Goal: Register for event/course

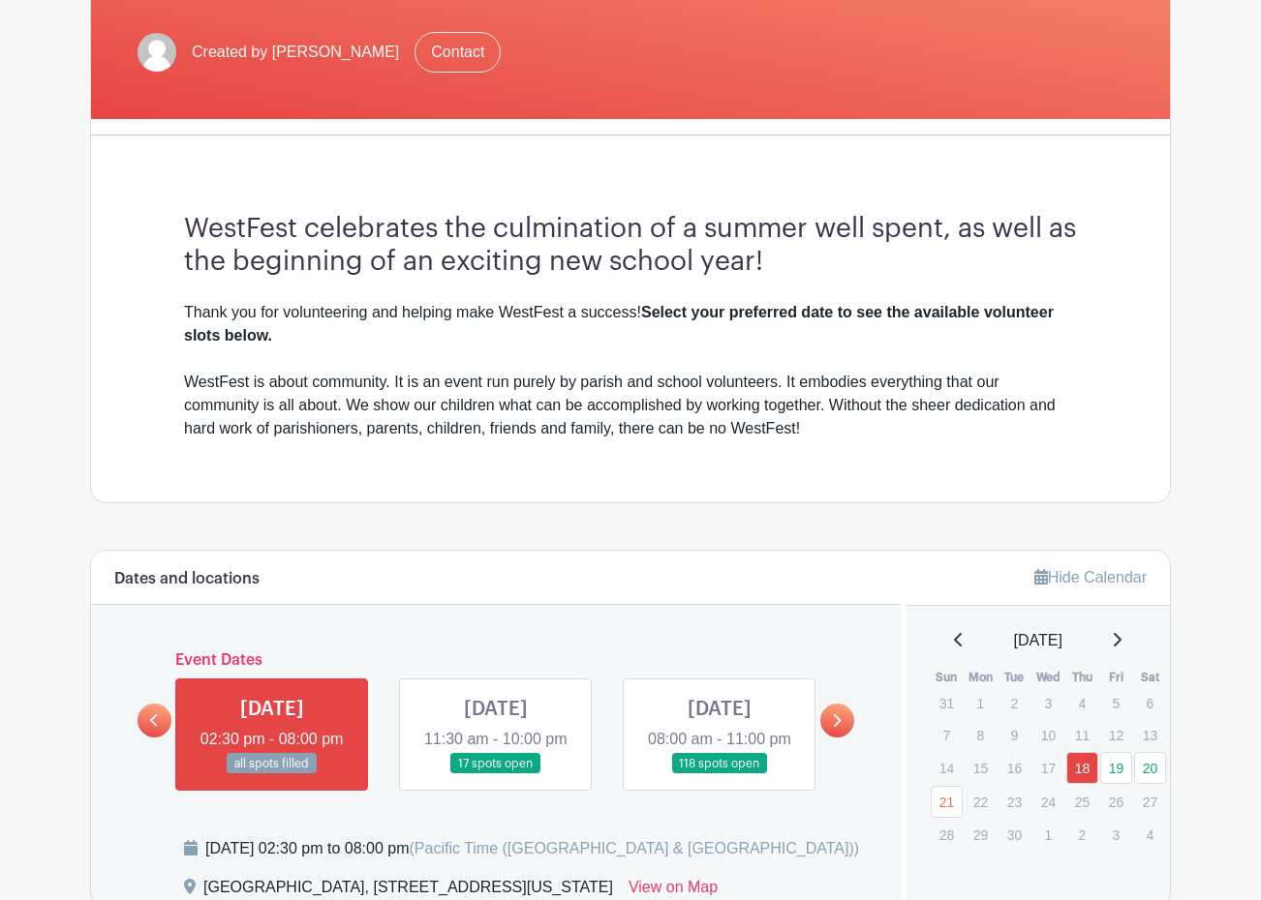
scroll to position [581, 0]
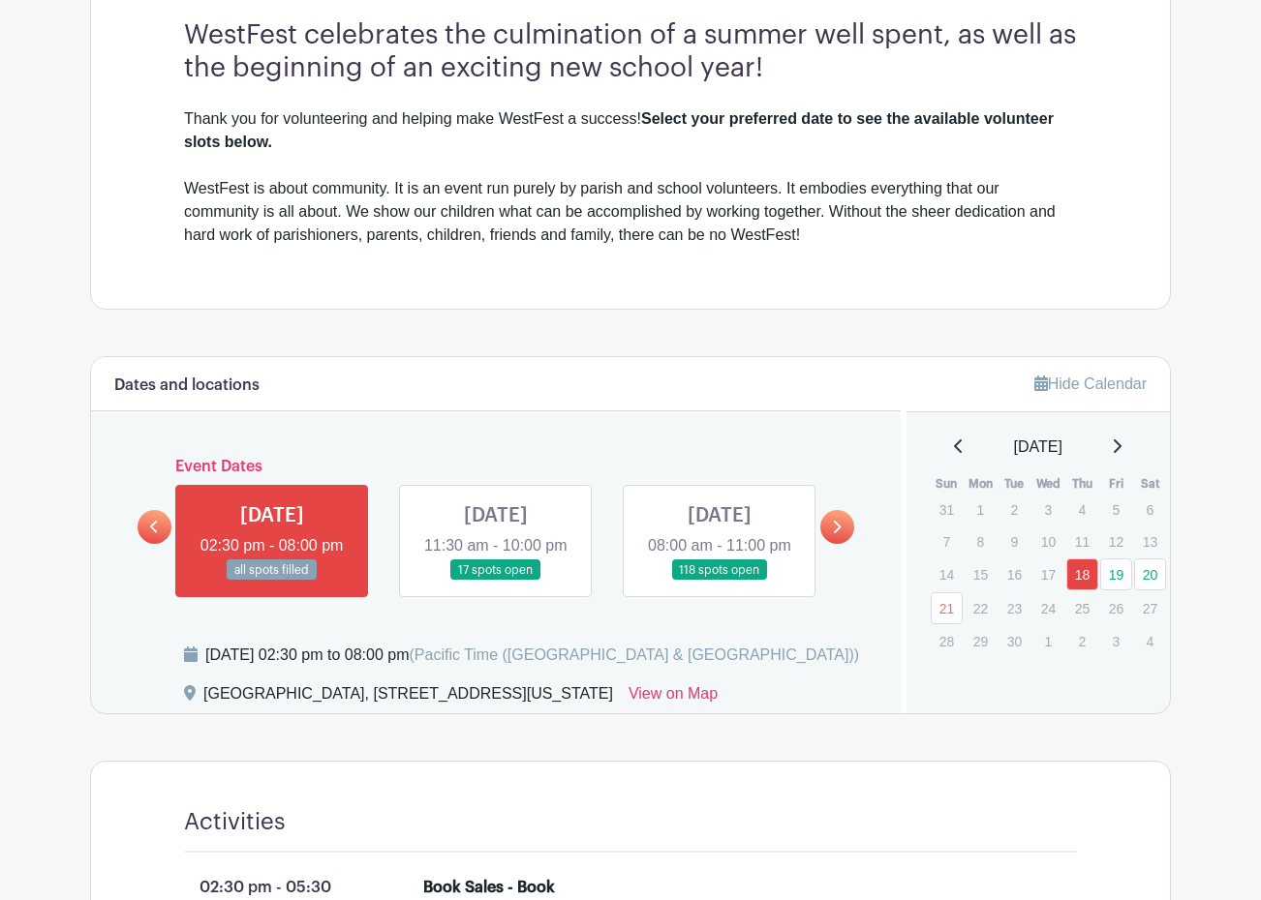
click at [496, 581] on link at bounding box center [496, 581] width 0 height 0
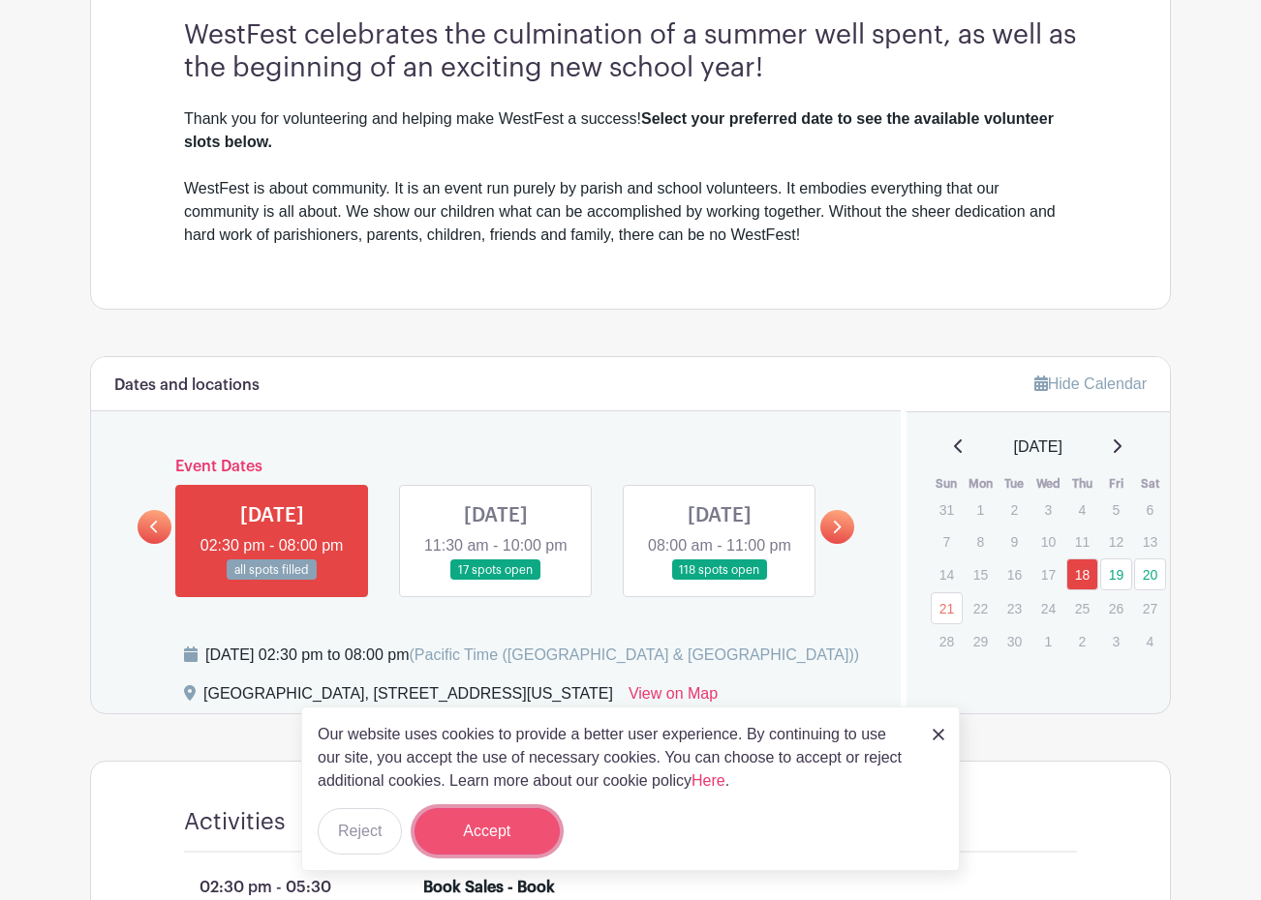
click at [528, 831] on button "Accept" at bounding box center [486, 831] width 145 height 46
click at [496, 581] on link at bounding box center [496, 581] width 0 height 0
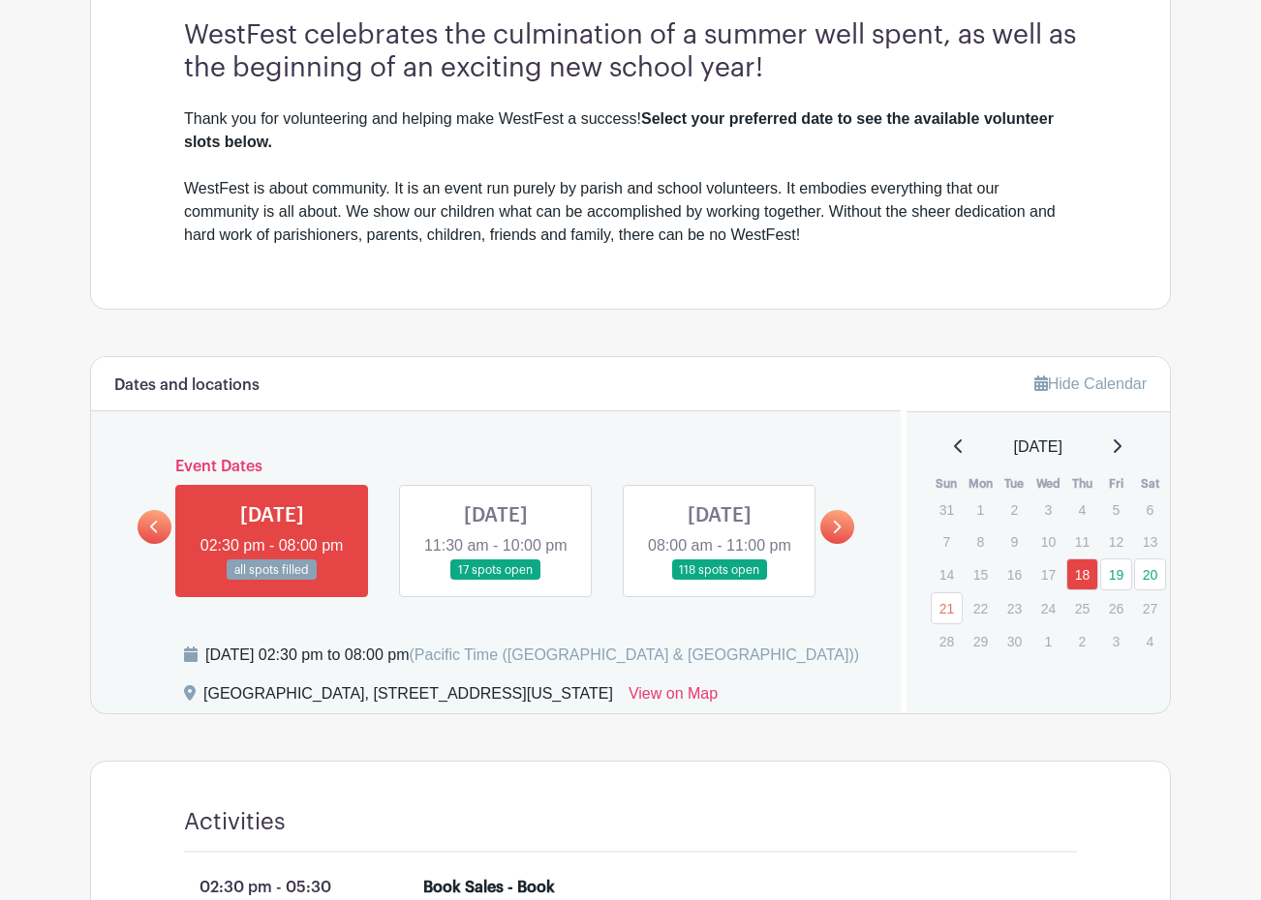
click at [496, 581] on link at bounding box center [496, 581] width 0 height 0
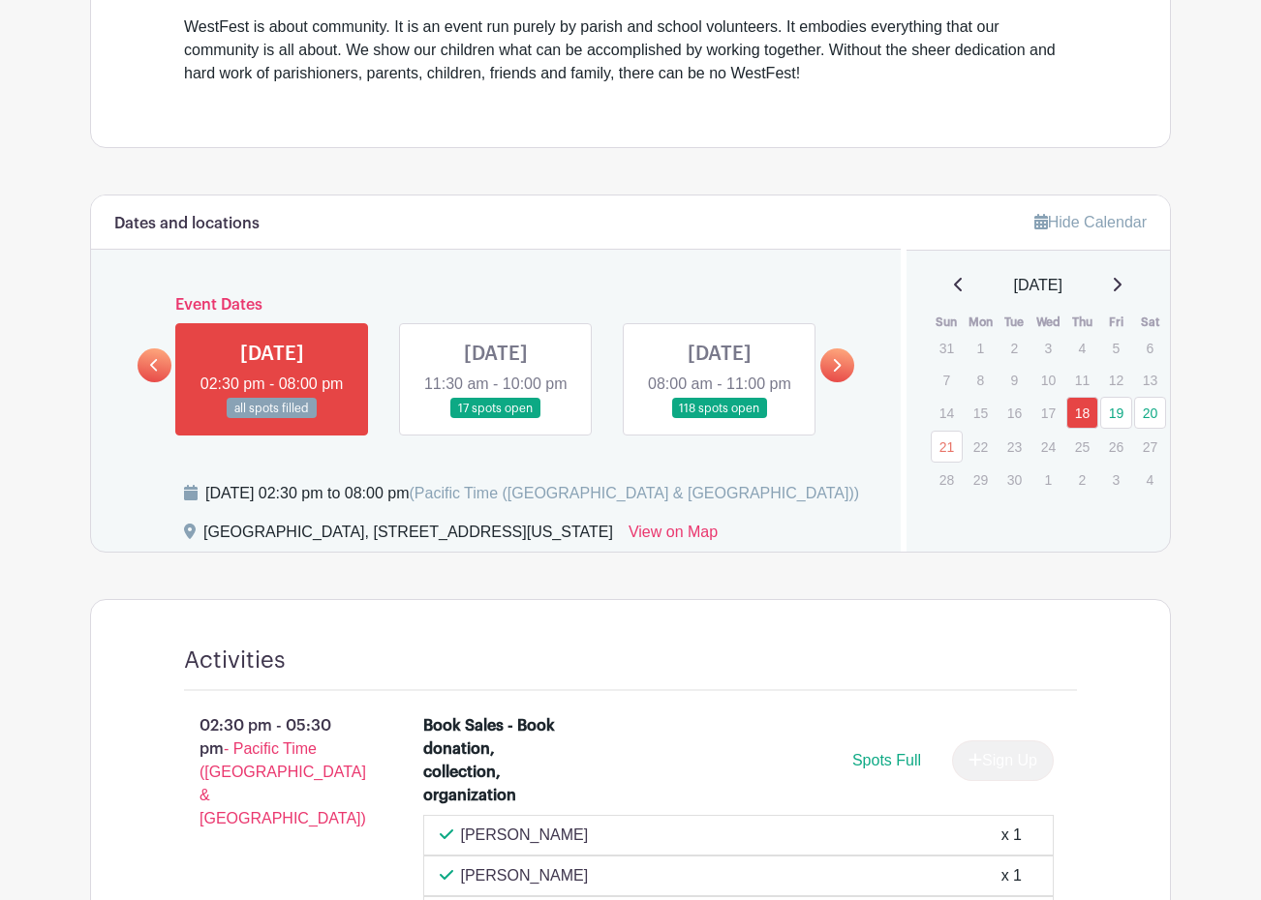
scroll to position [775, 0]
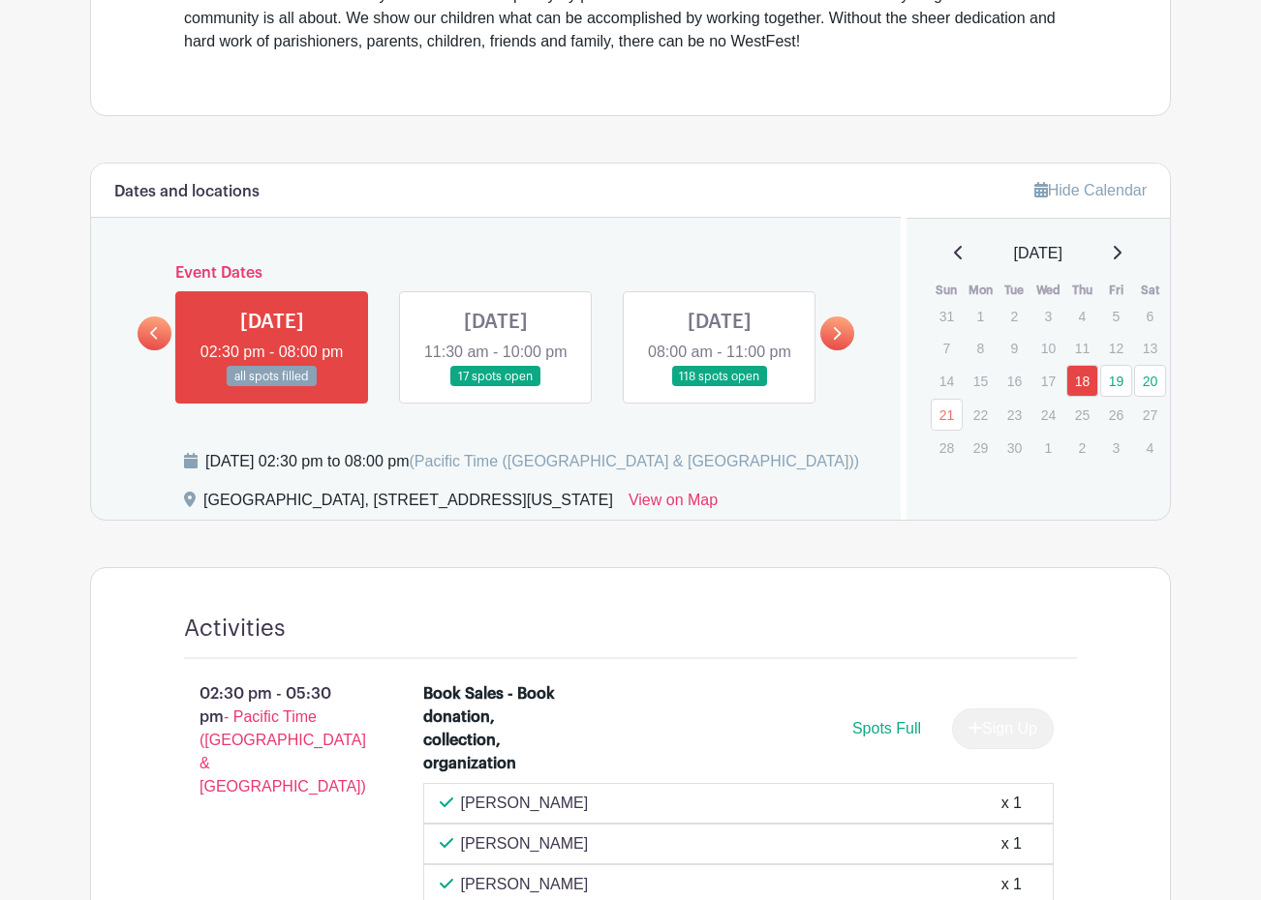
click at [496, 387] on link at bounding box center [496, 387] width 0 height 0
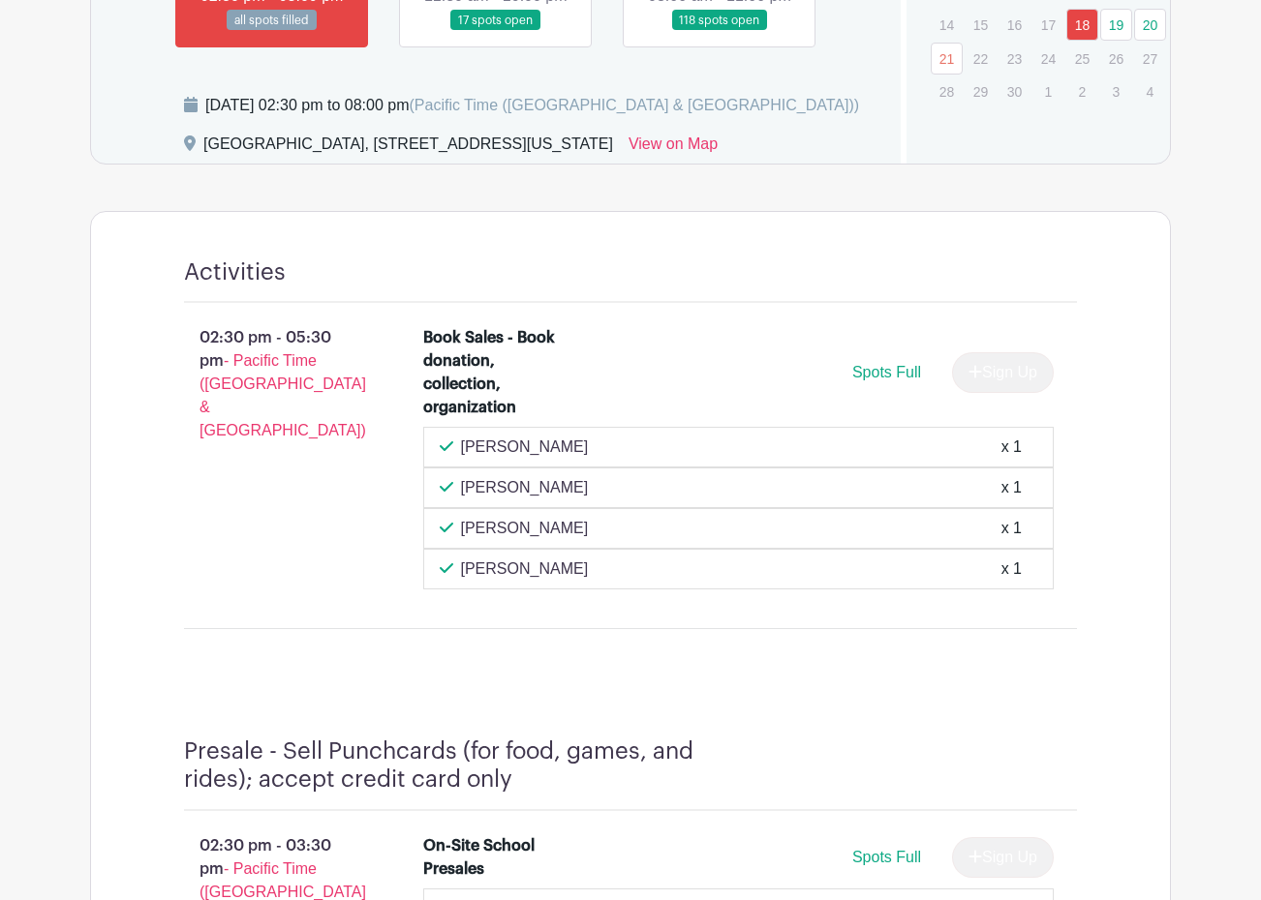
scroll to position [1162, 0]
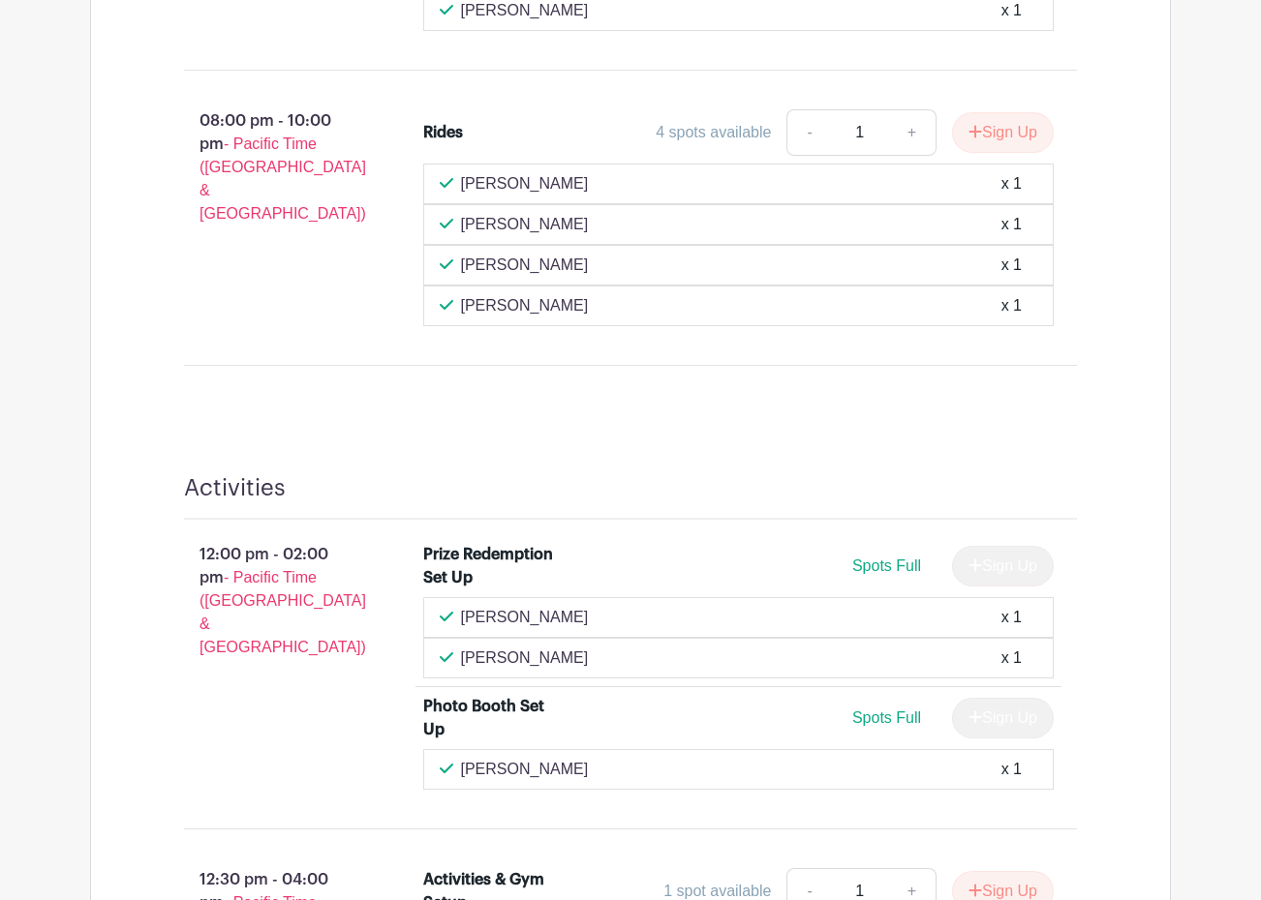
scroll to position [2517, 0]
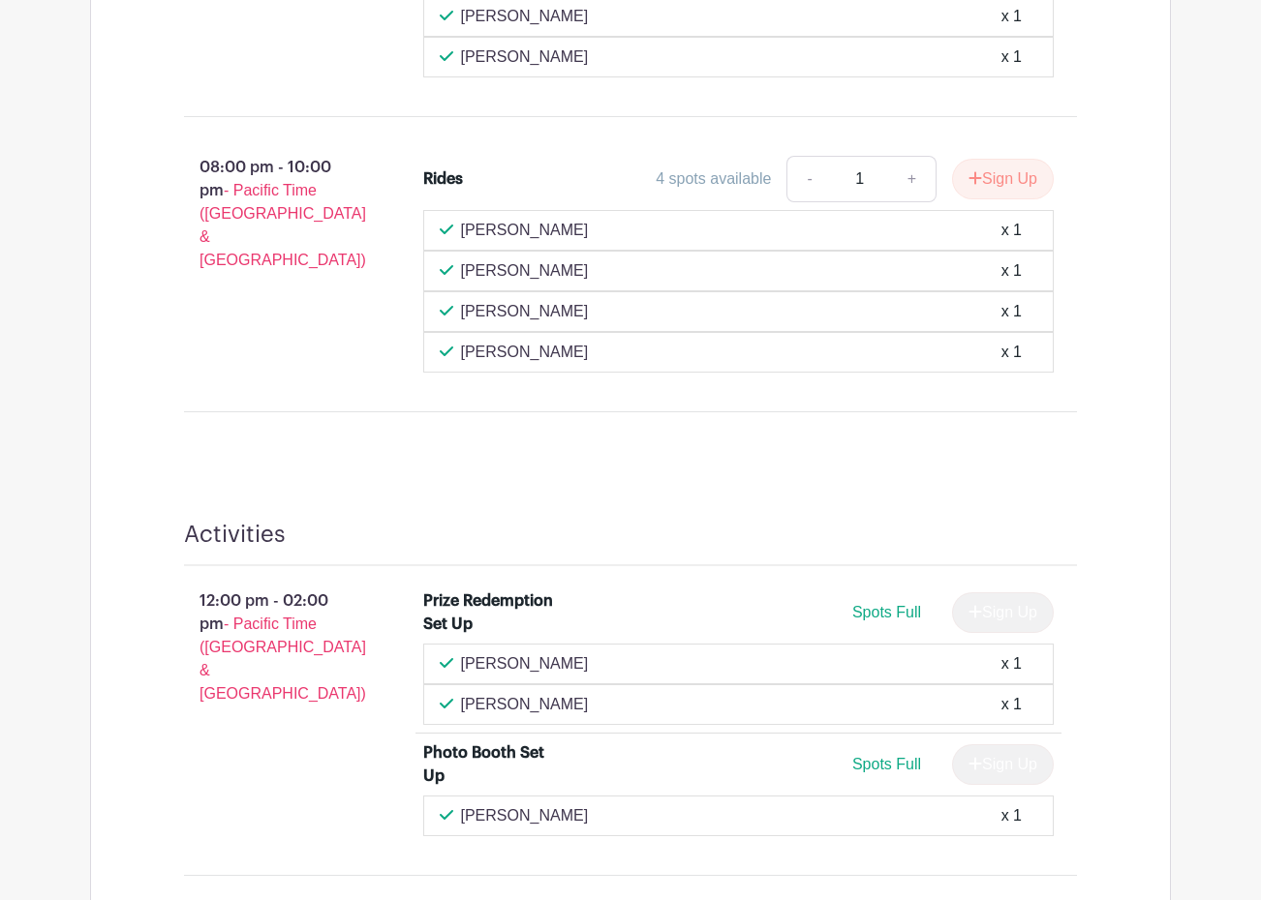
drag, startPoint x: 596, startPoint y: 379, endPoint x: 477, endPoint y: 385, distance: 119.3
click at [458, 364] on div "[PERSON_NAME] x 1" at bounding box center [739, 352] width 598 height 23
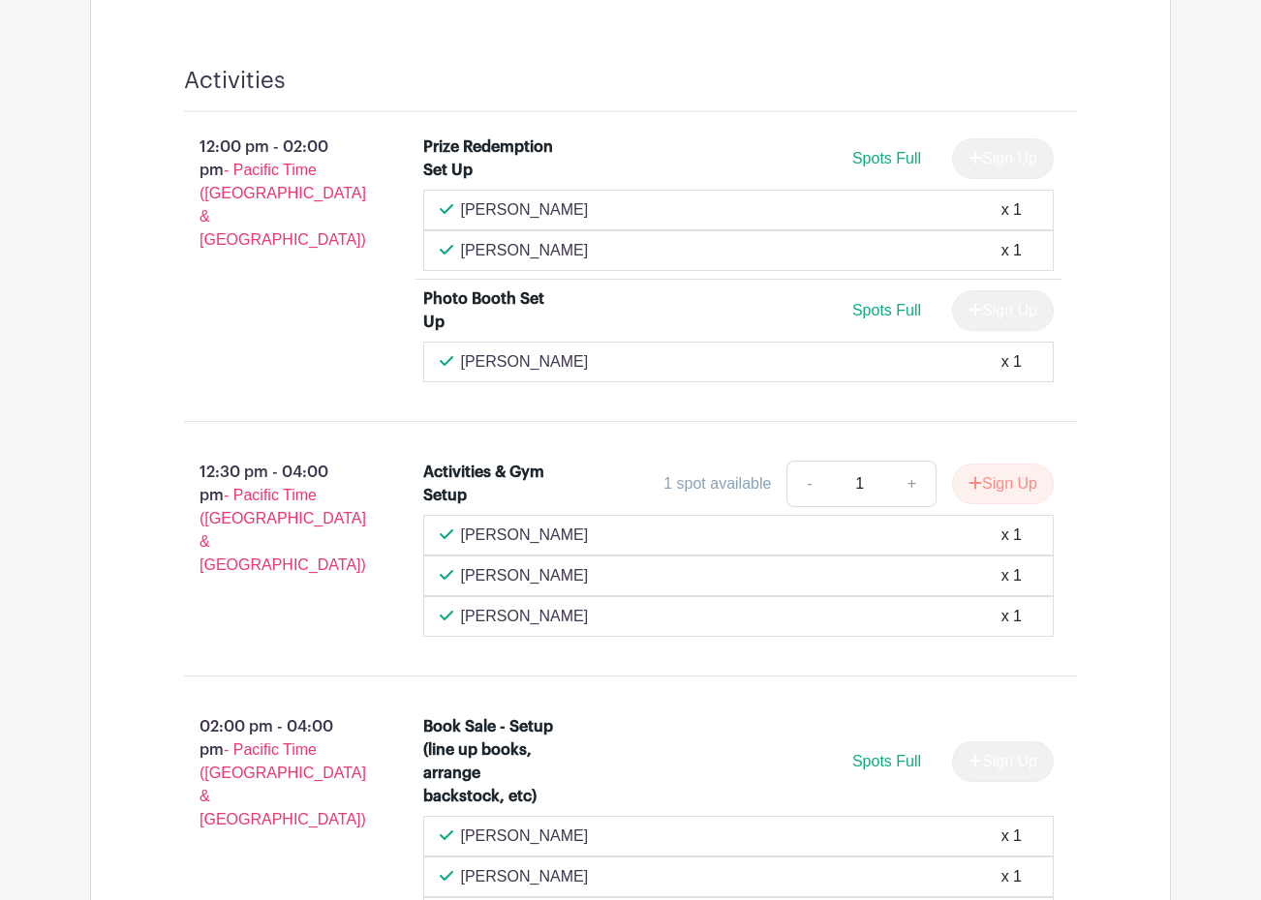
scroll to position [3002, 0]
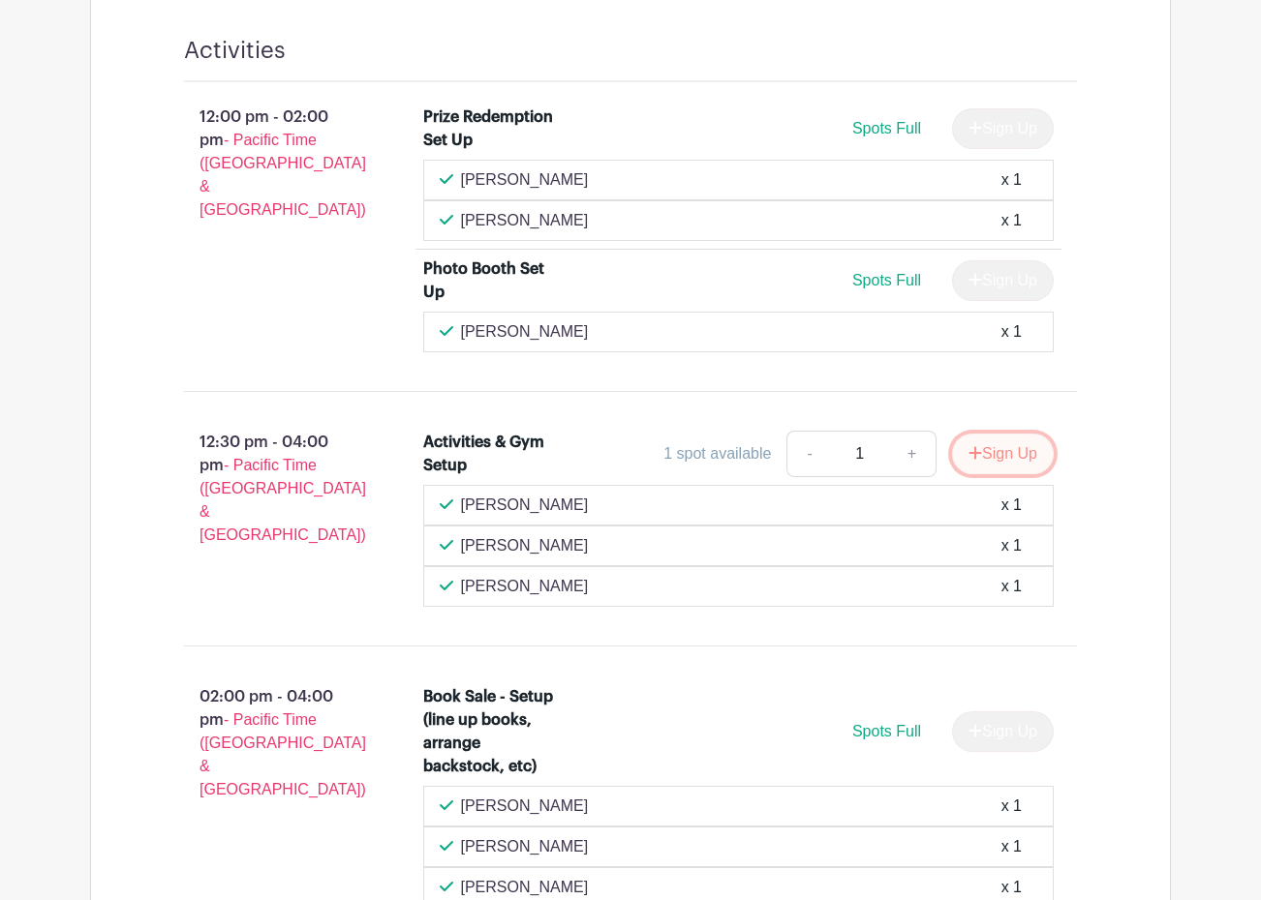
click at [993, 474] on button "Sign Up" at bounding box center [1003, 454] width 102 height 41
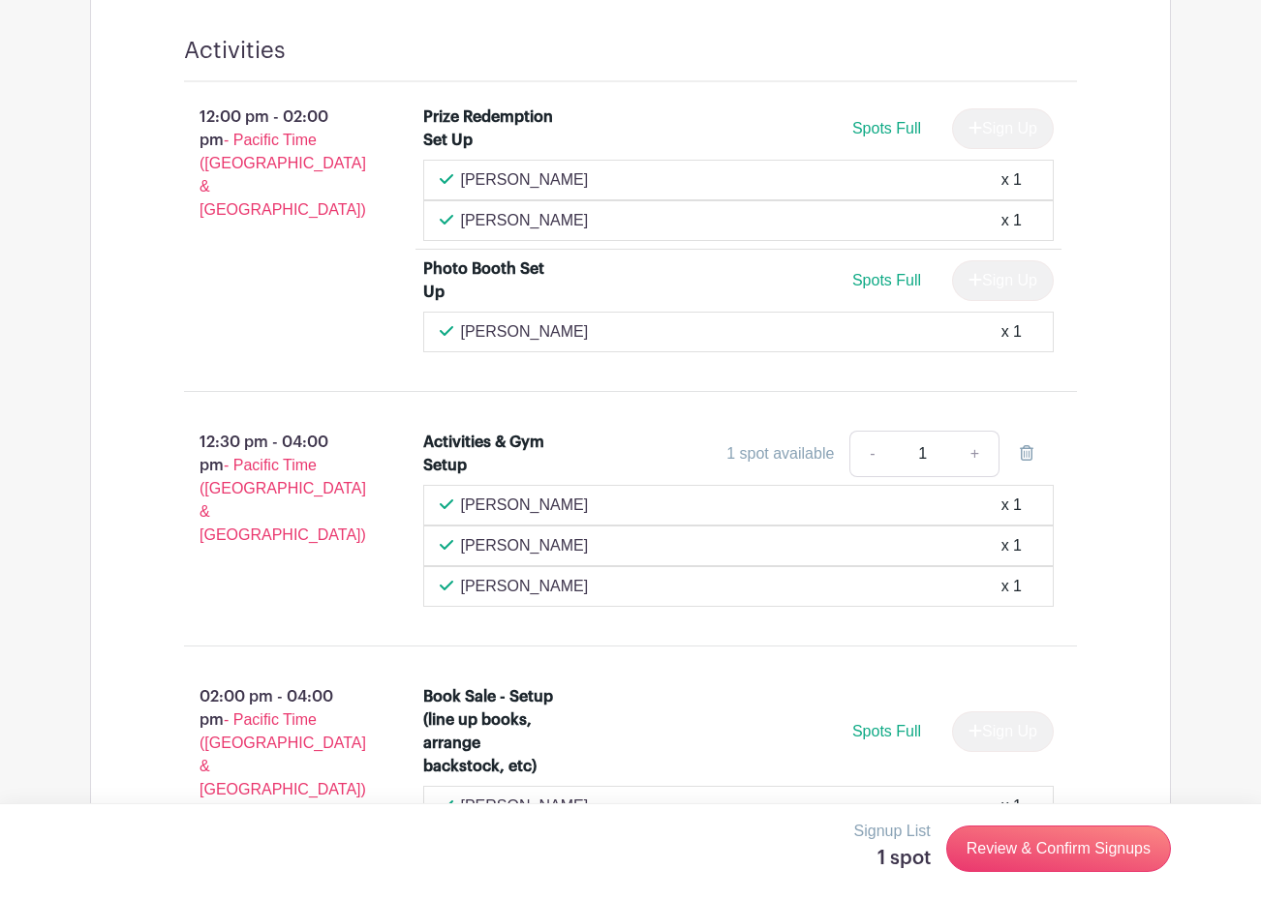
click at [193, 303] on div "12:00 pm - 02:00 pm - Pacific Time ([GEOGRAPHIC_DATA] & [GEOGRAPHIC_DATA])" at bounding box center [272, 229] width 239 height 262
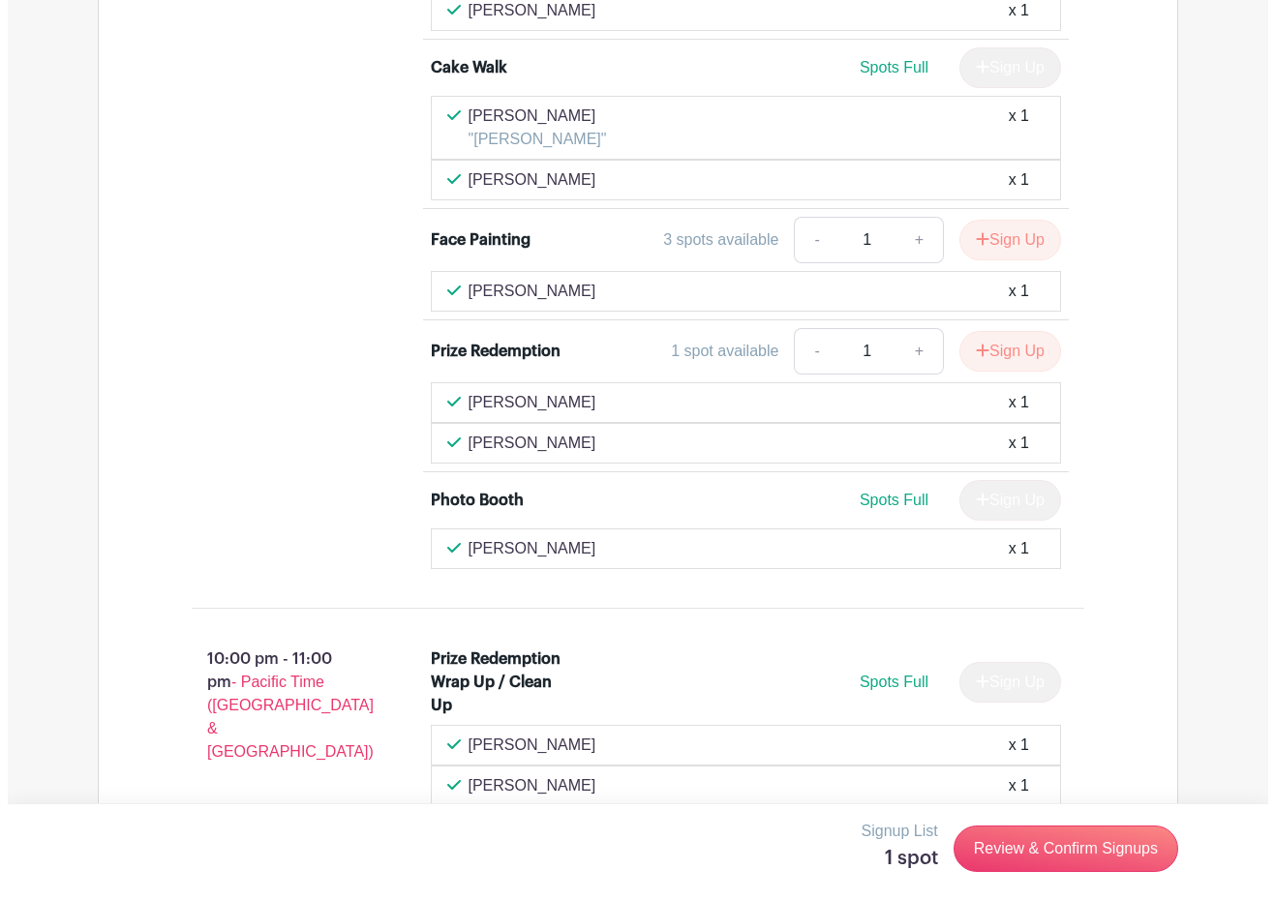
scroll to position [6785, 0]
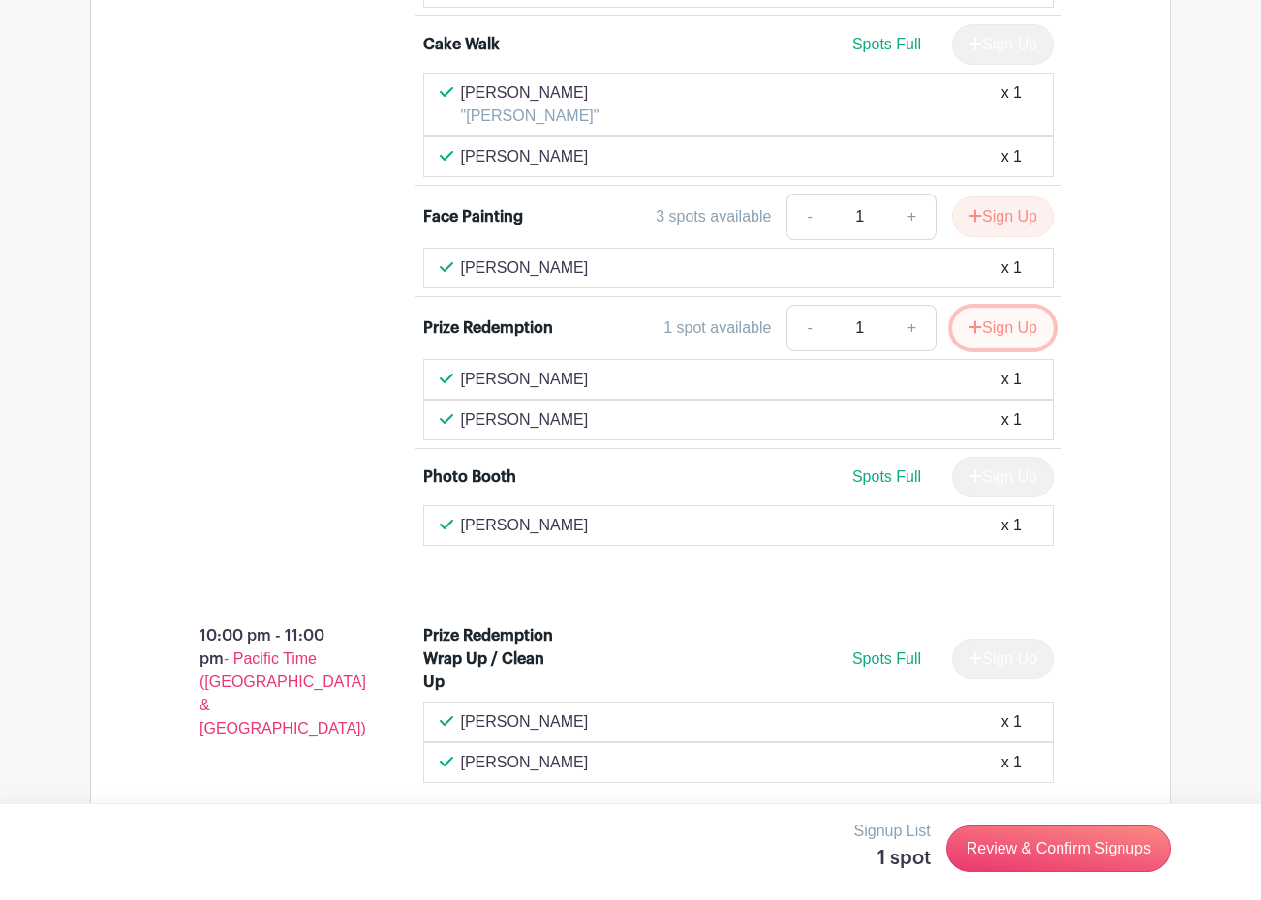
click at [1011, 349] on button "Sign Up" at bounding box center [1003, 328] width 102 height 41
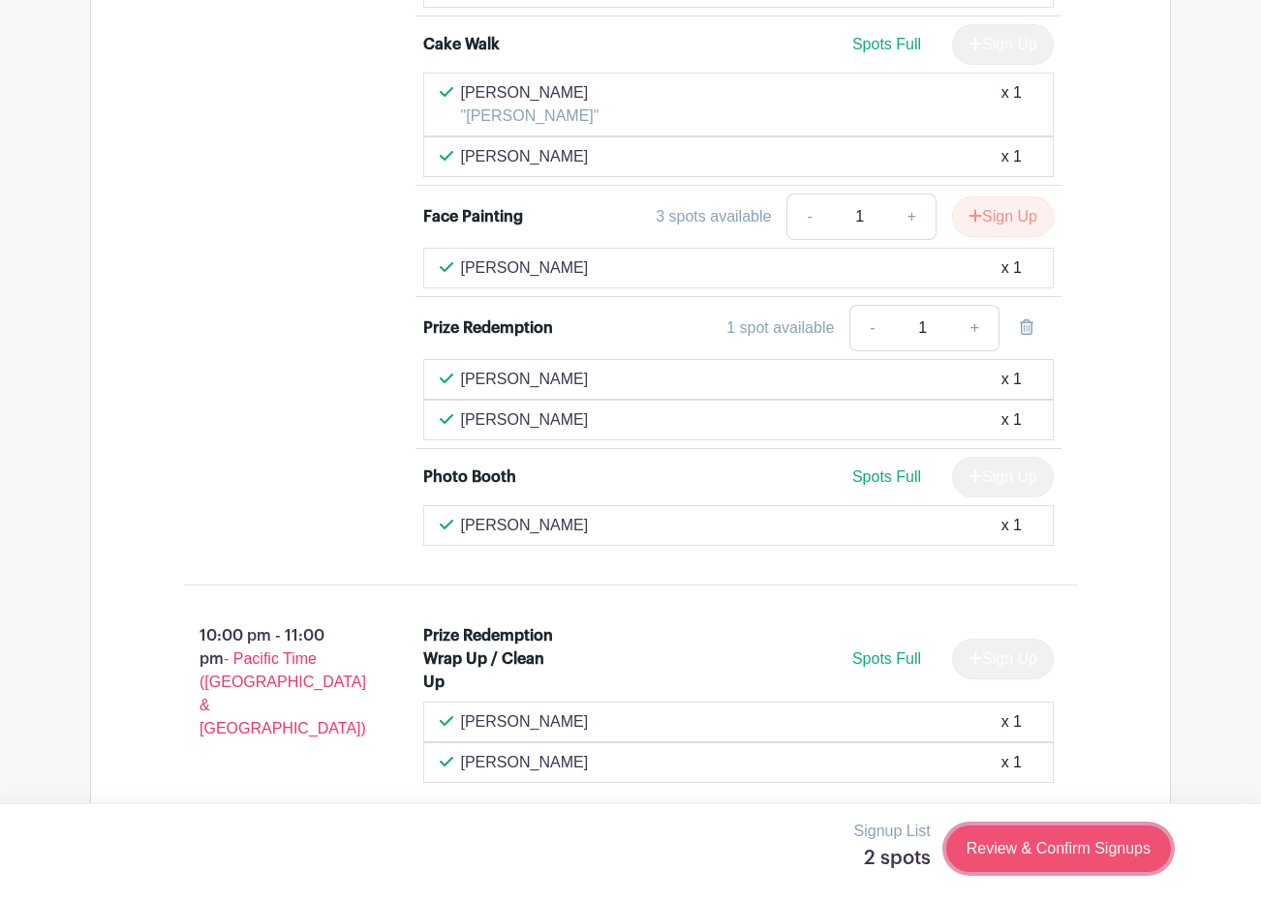
click at [1097, 835] on link "Review & Confirm Signups" at bounding box center [1058, 849] width 225 height 46
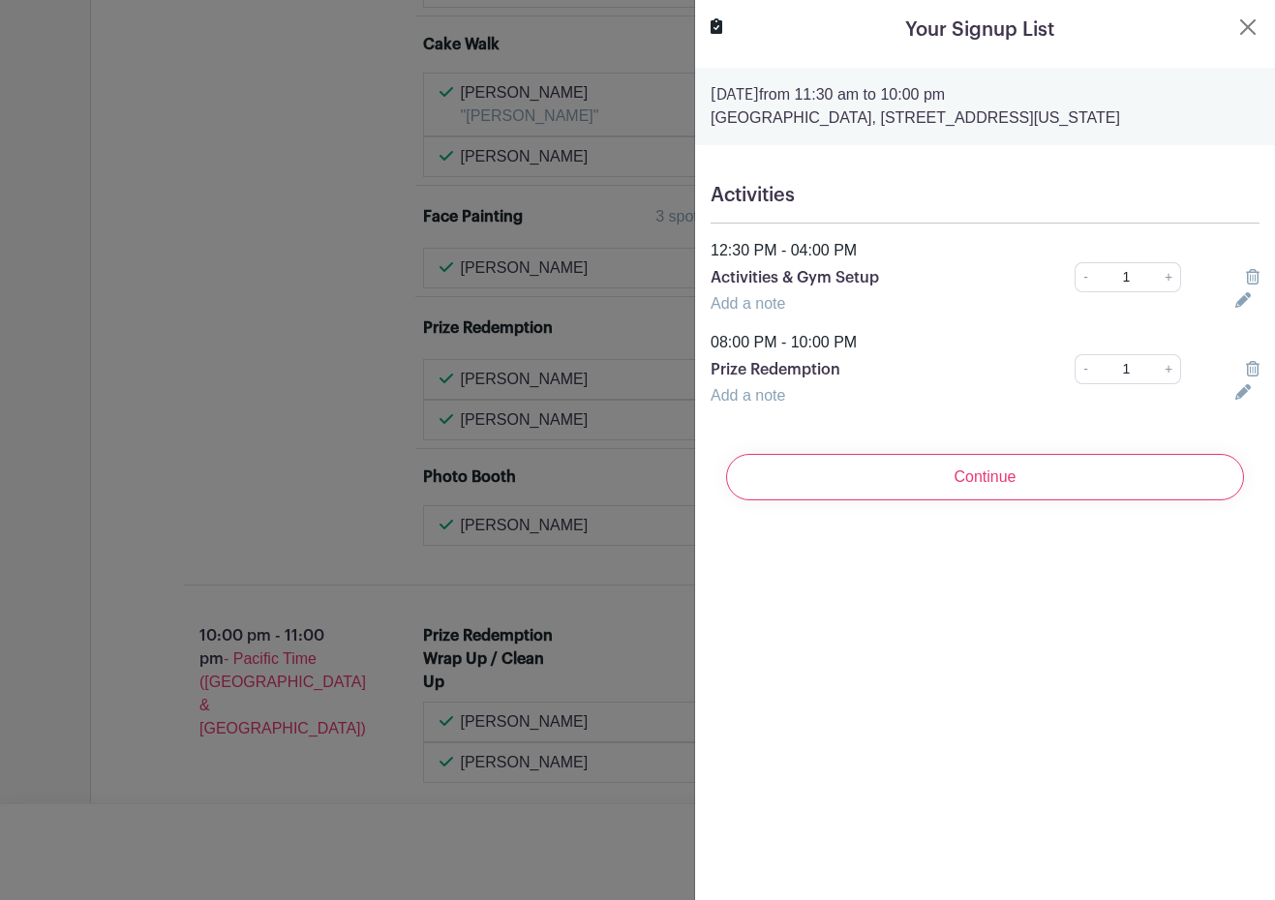
click at [138, 164] on div at bounding box center [637, 450] width 1275 height 900
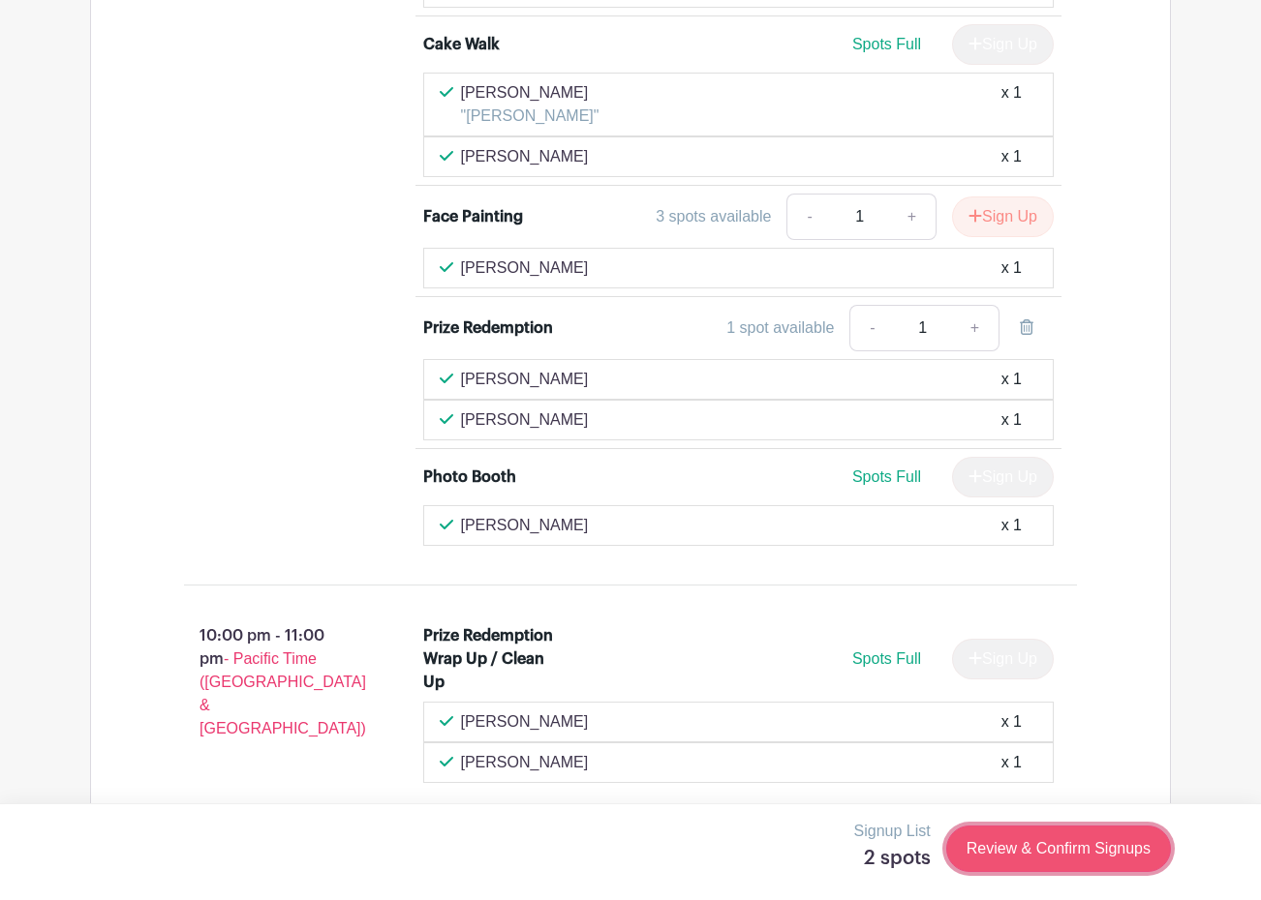
click at [1085, 845] on link "Review & Confirm Signups" at bounding box center [1058, 849] width 225 height 46
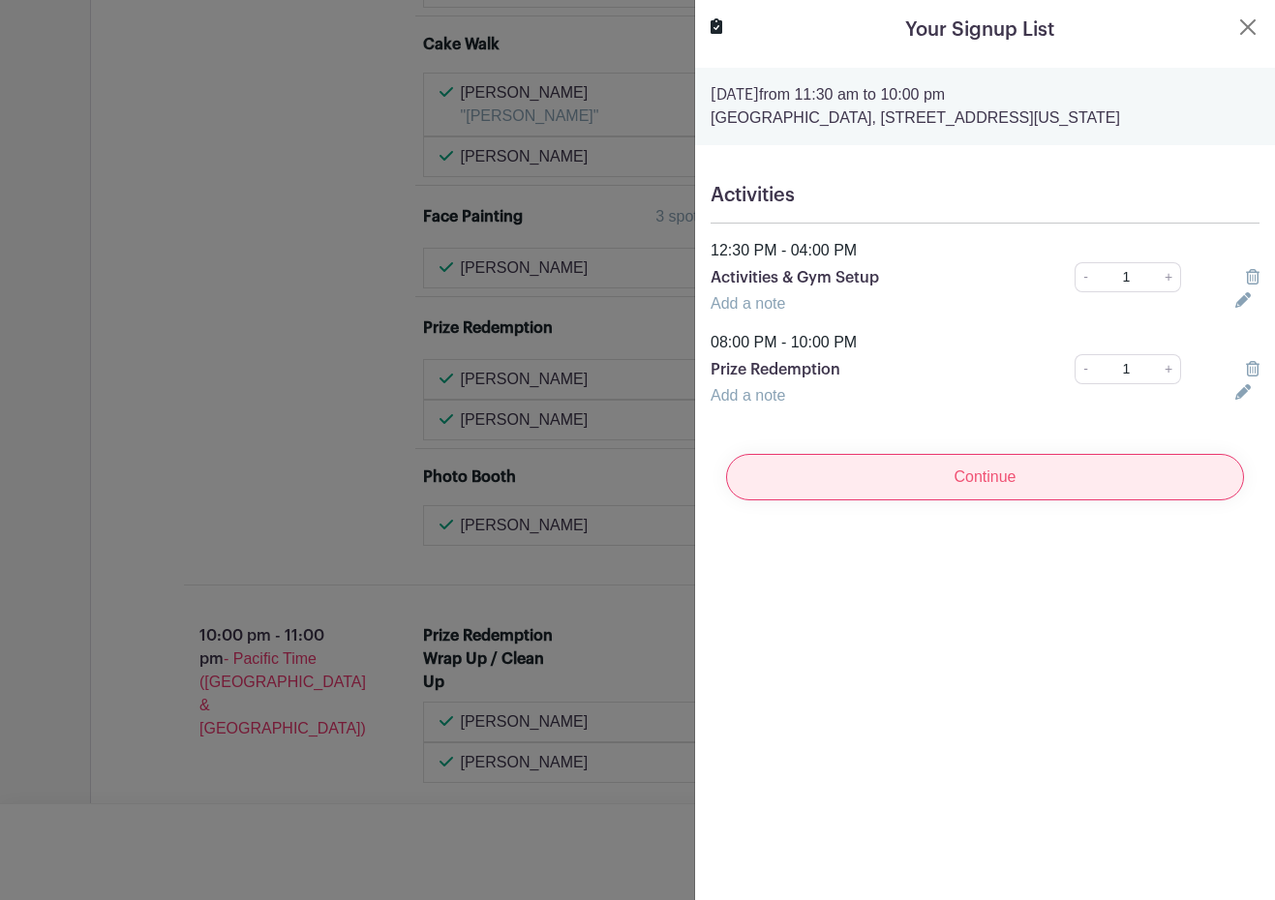
click at [1001, 472] on input "Continue" at bounding box center [985, 477] width 518 height 46
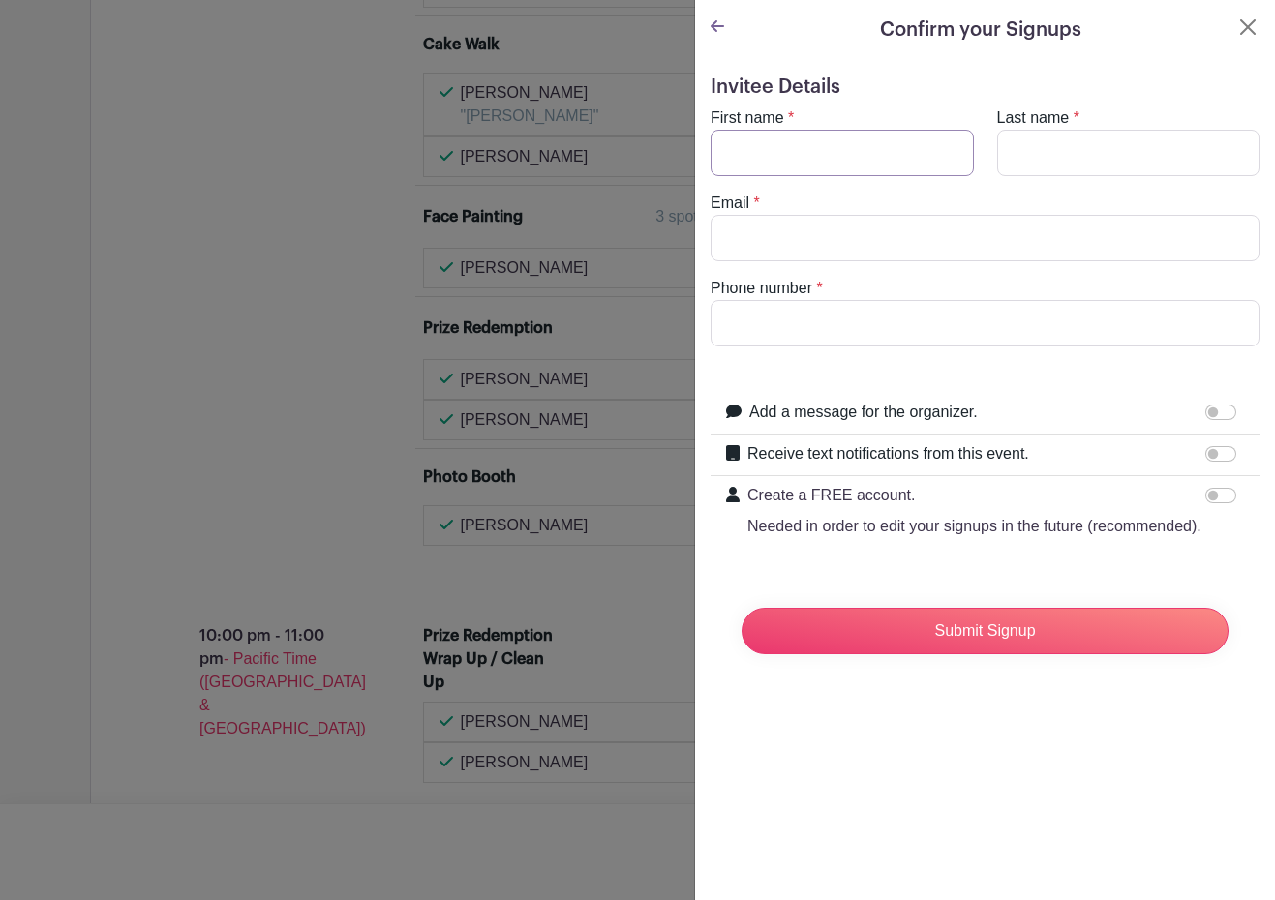
click at [834, 152] on input "First name" at bounding box center [842, 153] width 263 height 46
type input "[PERSON_NAME]"
type input "Kipling"
type input "[EMAIL_ADDRESS][DOMAIN_NAME]"
type input "2069530600"
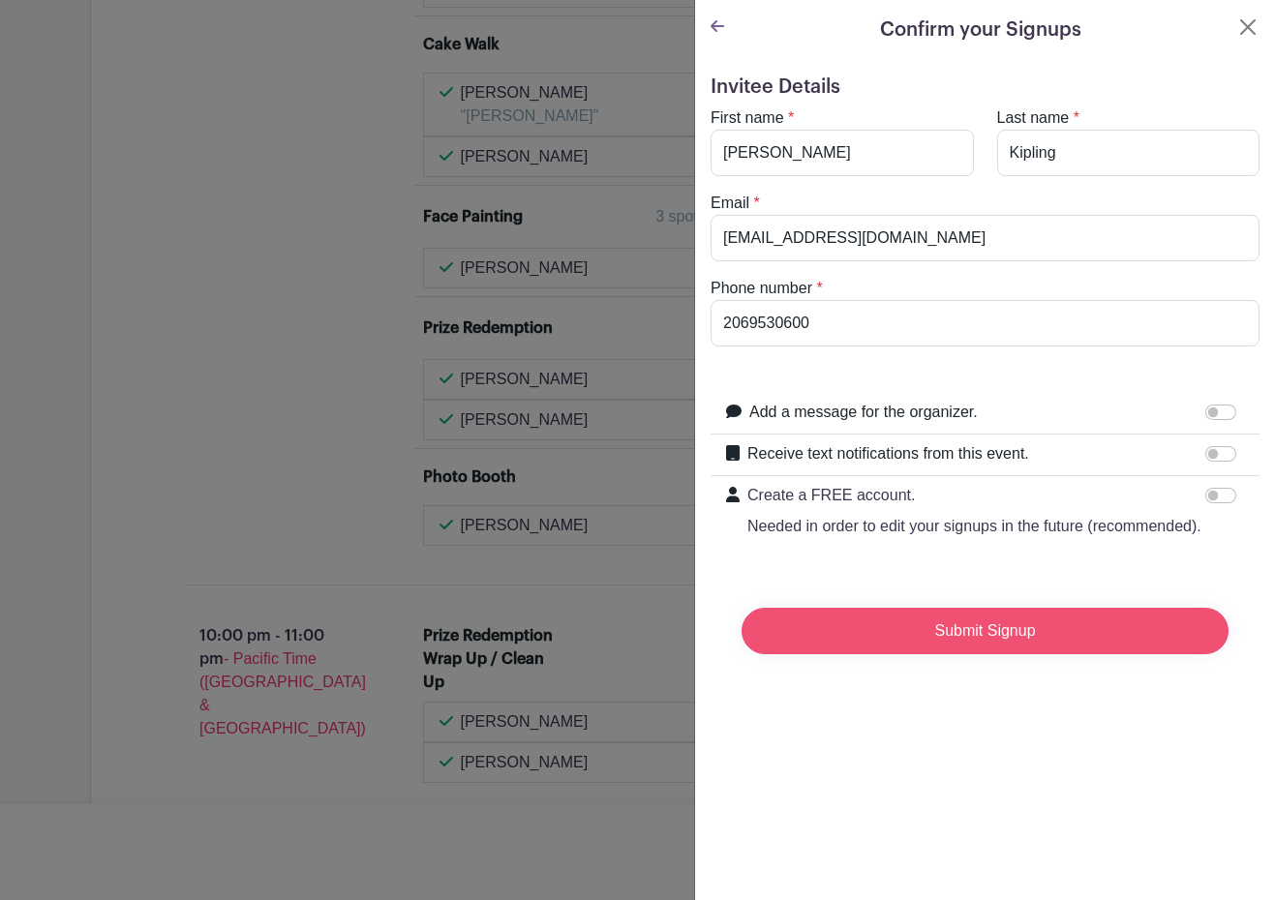
click at [1083, 638] on input "Submit Signup" at bounding box center [985, 631] width 487 height 46
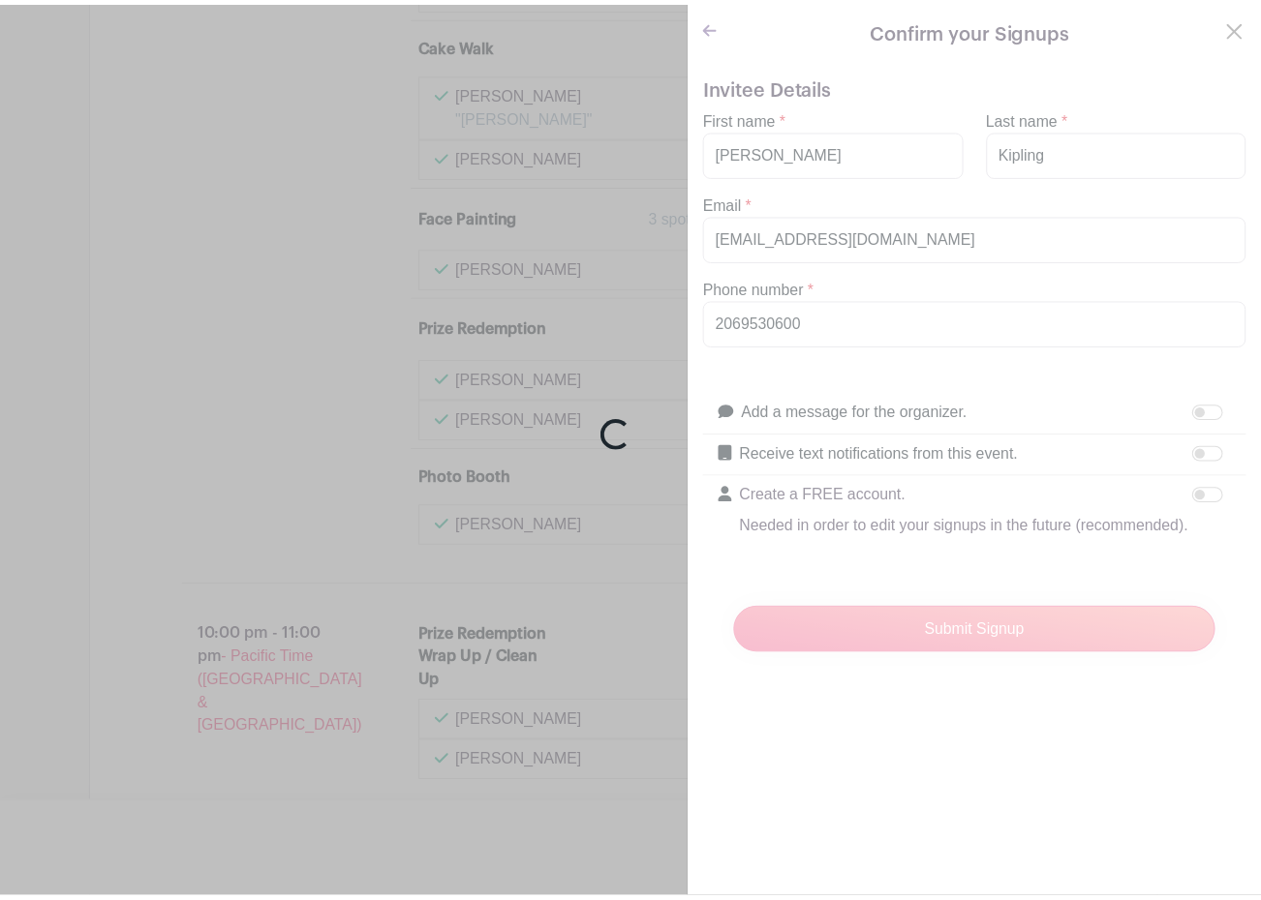
scroll to position [6825, 0]
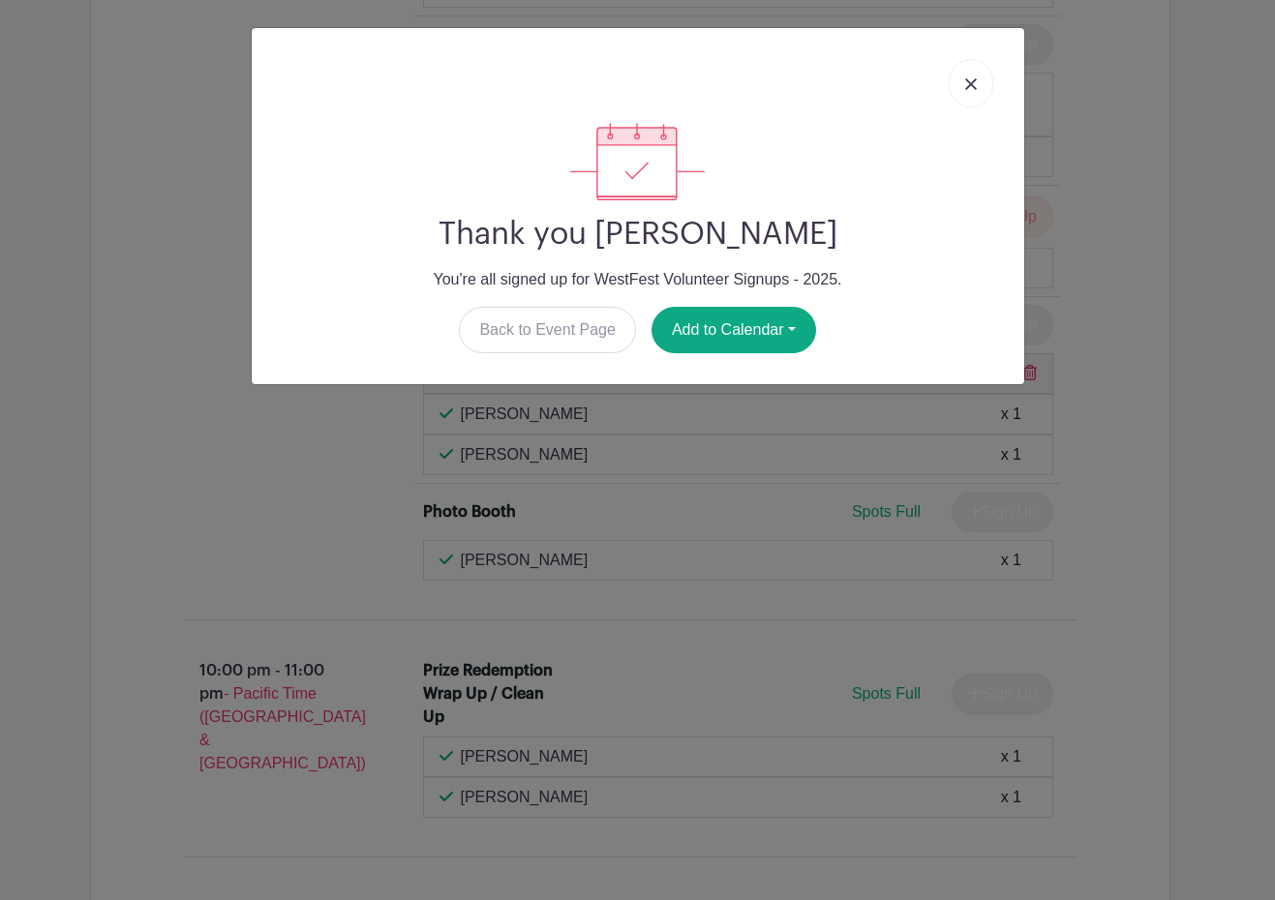
click at [974, 92] on link at bounding box center [971, 83] width 45 height 48
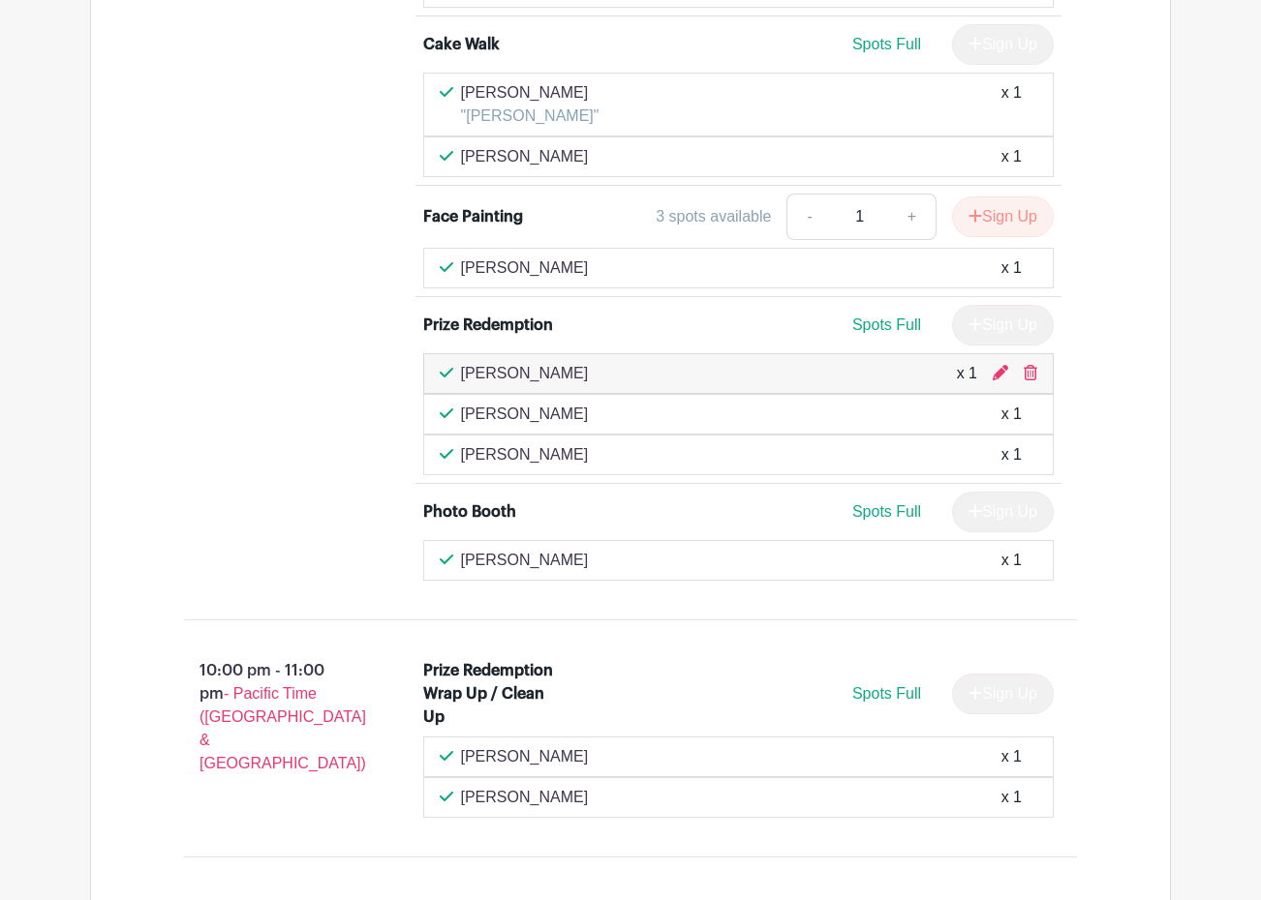
click at [207, 398] on div "08:00 pm - 10:00 pm - Pacific Time ([GEOGRAPHIC_DATA] & [GEOGRAPHIC_DATA])" at bounding box center [272, 34] width 239 height 1109
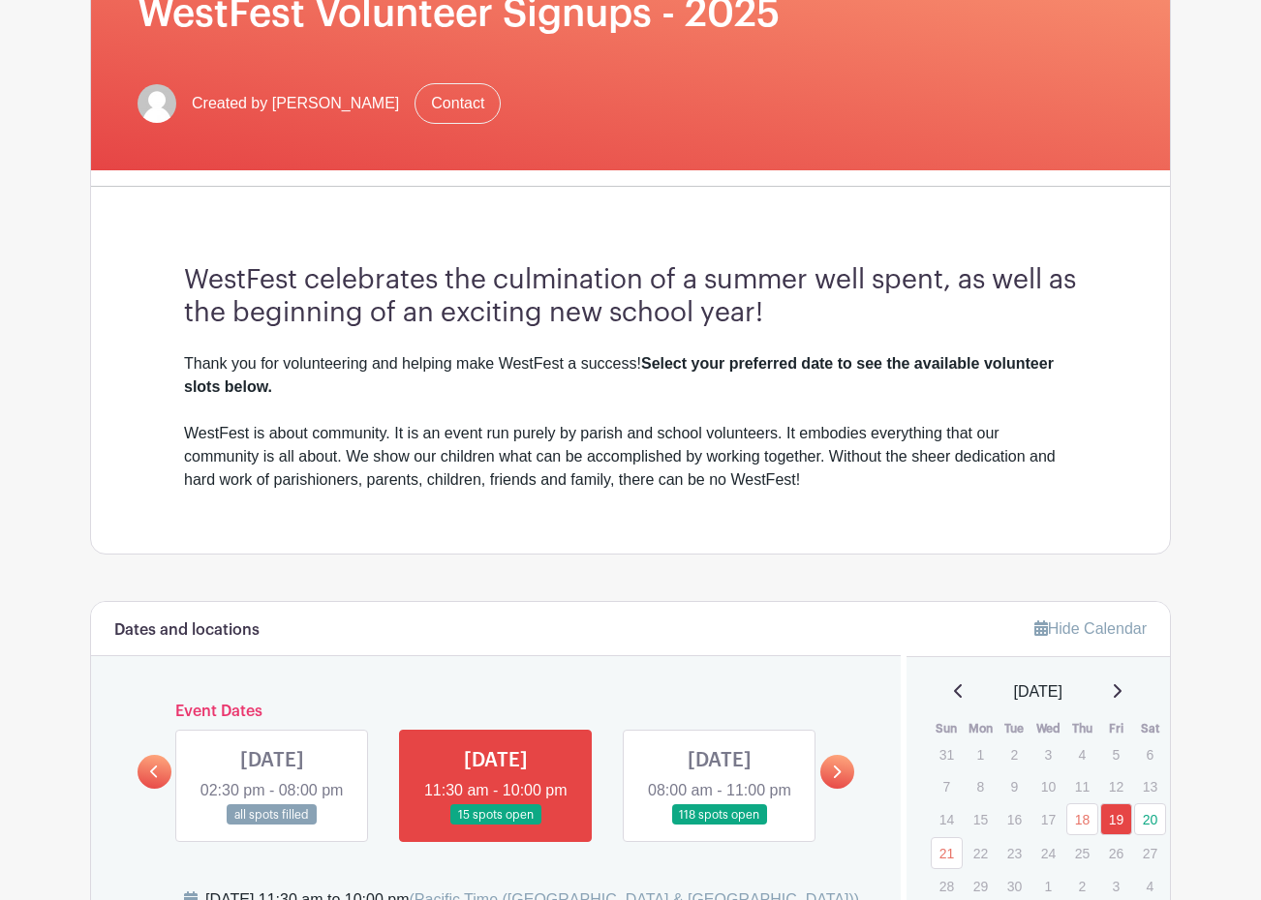
scroll to position [484, 0]
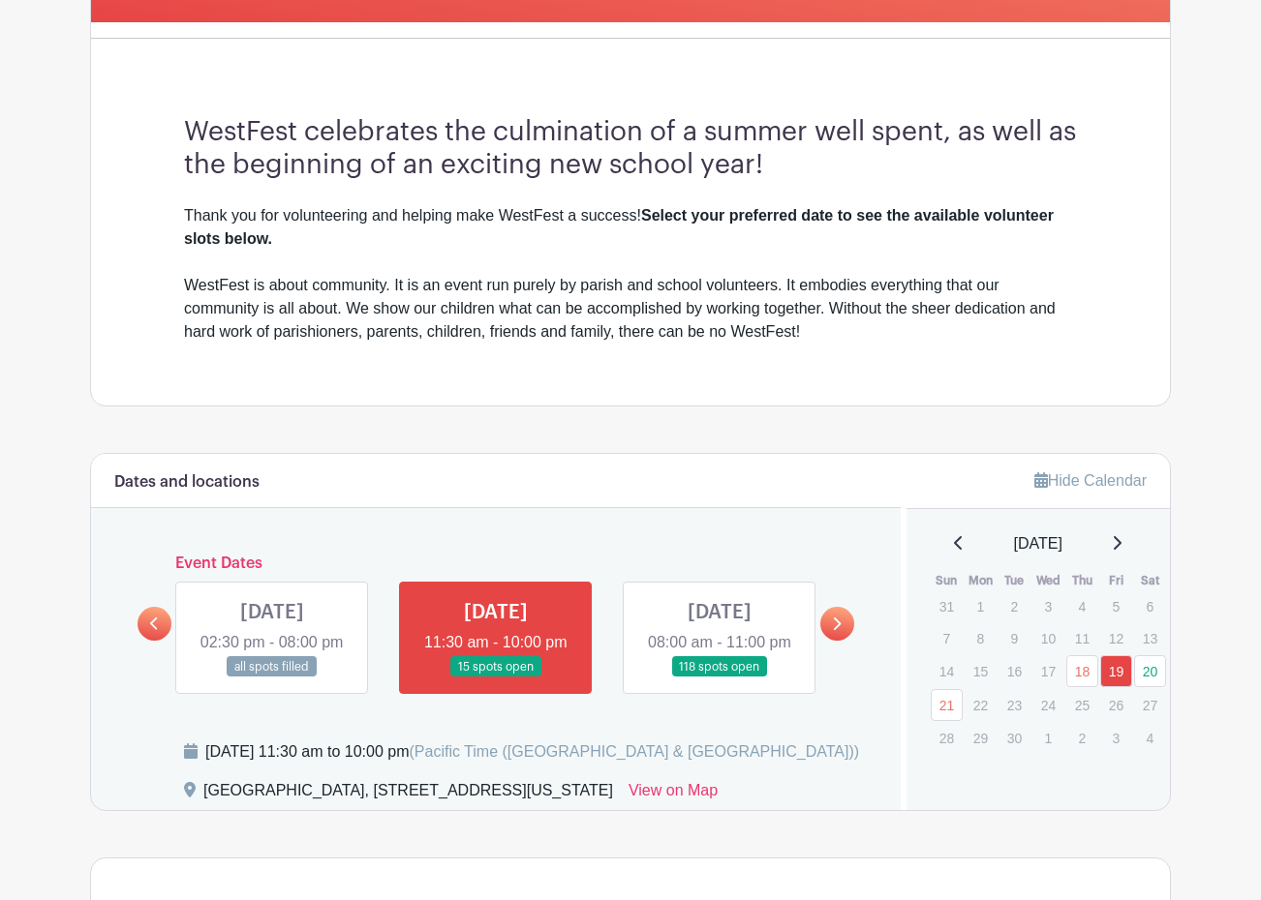
click at [719, 678] on link at bounding box center [719, 678] width 0 height 0
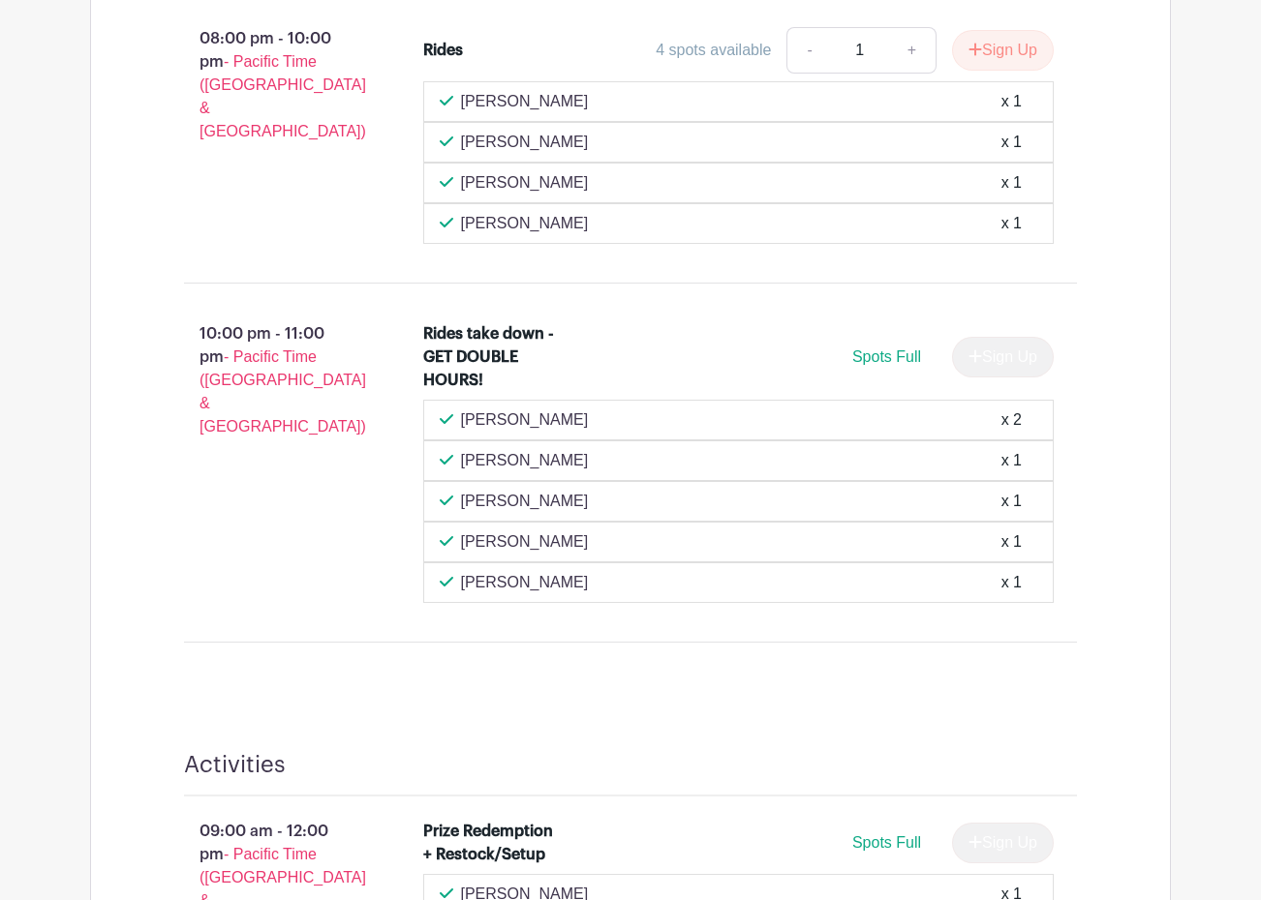
scroll to position [2905, 0]
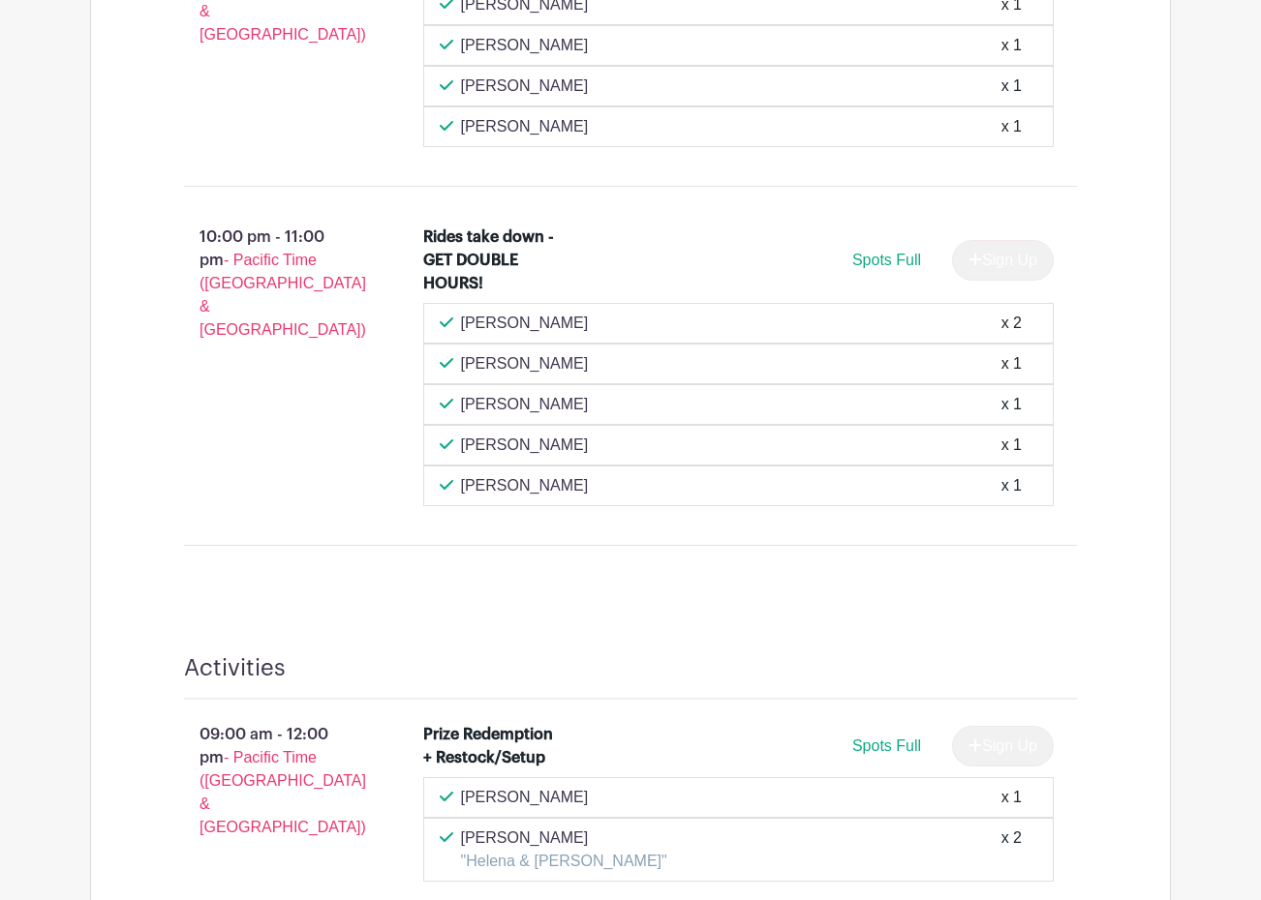
click at [474, 416] on p "[PERSON_NAME]" at bounding box center [525, 404] width 128 height 23
drag, startPoint x: 475, startPoint y: 432, endPoint x: 543, endPoint y: 436, distance: 67.9
click at [543, 416] on p "[PERSON_NAME]" at bounding box center [525, 404] width 128 height 23
click at [597, 416] on div "[PERSON_NAME] x 1" at bounding box center [739, 404] width 598 height 23
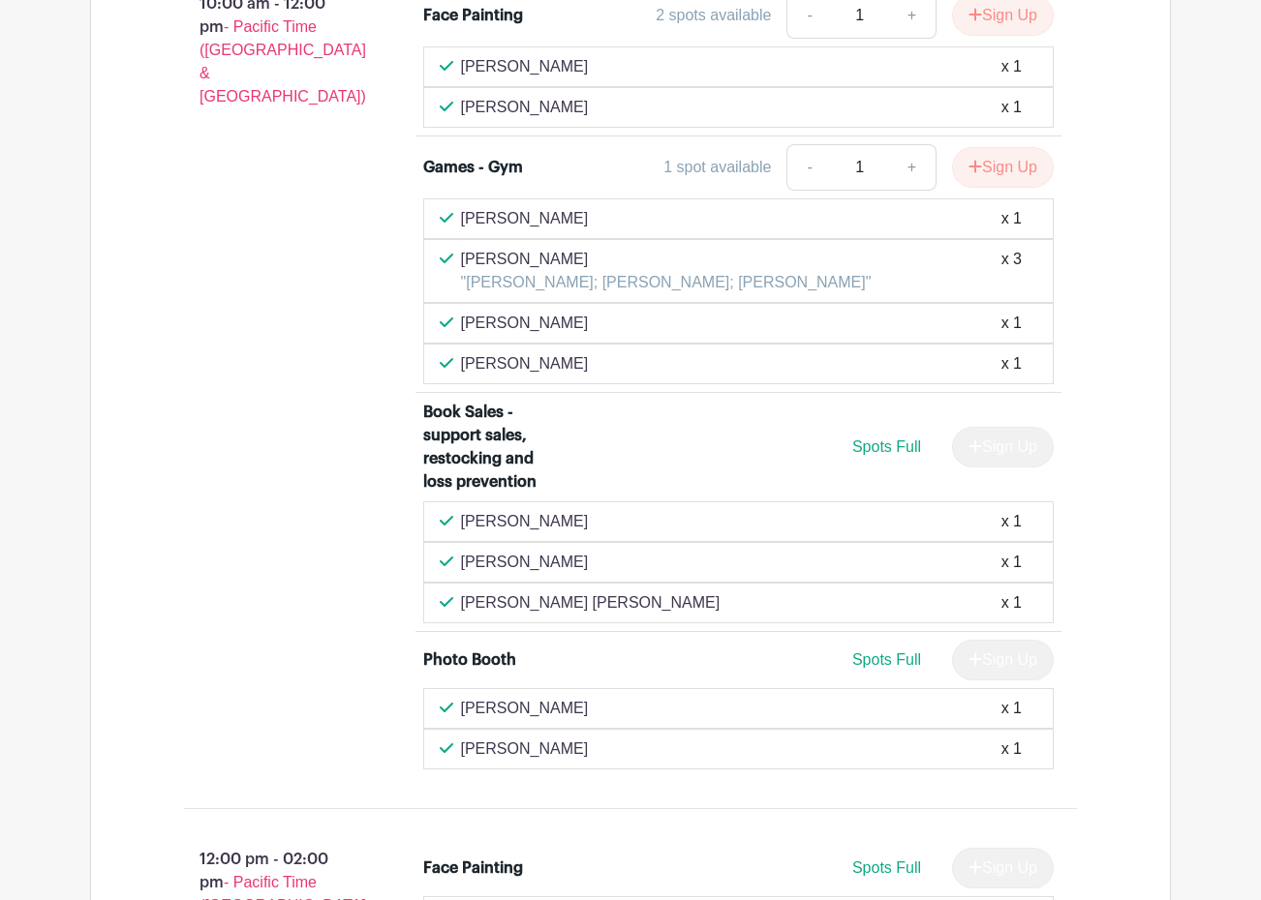
scroll to position [3970, 0]
